Goal: Find specific page/section: Find specific page/section

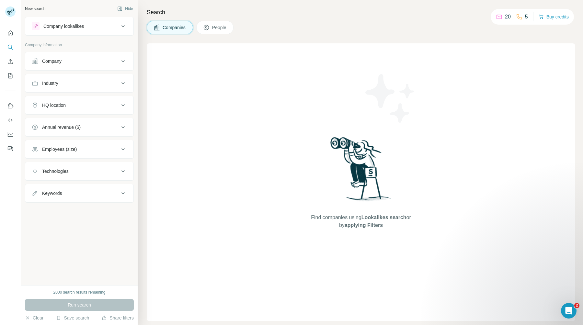
click at [417, 34] on div "Companies People" at bounding box center [361, 28] width 428 height 14
click at [399, 42] on div "Search Companies People Find companies using Lookalikes search or by applying F…" at bounding box center [360, 162] width 445 height 325
click at [383, 85] on img at bounding box center [390, 98] width 58 height 58
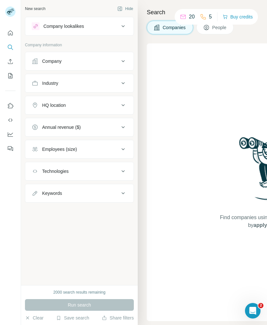
click at [215, 66] on div "Find companies using Lookalikes search or by applying Filters" at bounding box center [269, 182] width 117 height 278
click at [193, 162] on div "Find companies using Lookalikes search or by applying Filters" at bounding box center [270, 182] width 246 height 278
